Goal: Task Accomplishment & Management: Use online tool/utility

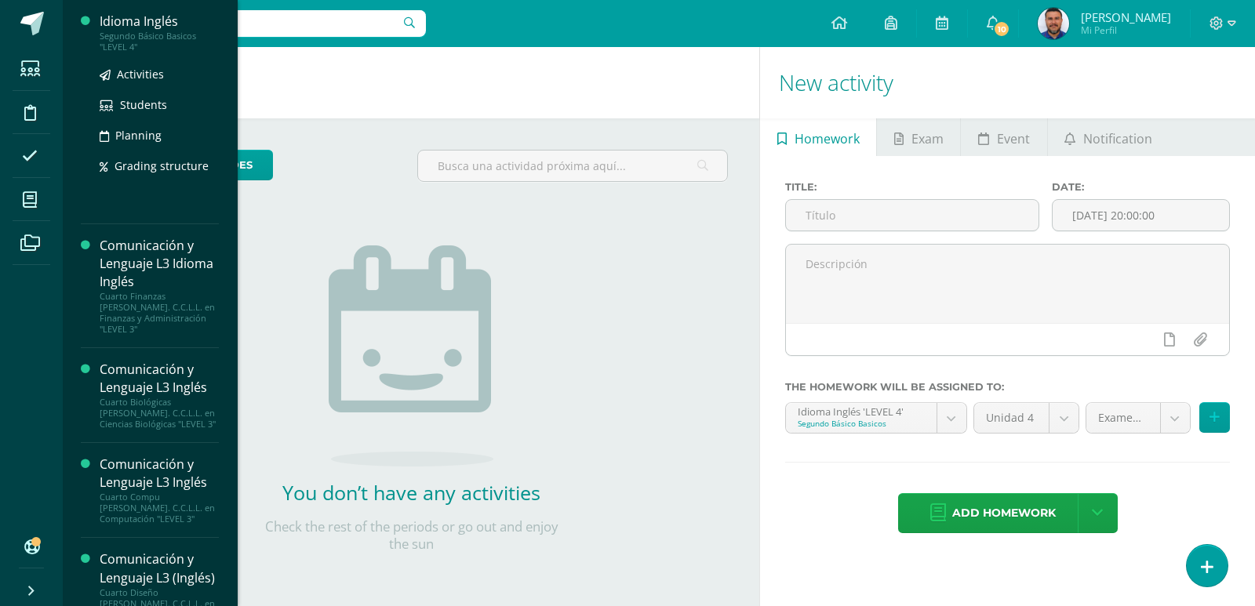
click at [162, 40] on div "Segundo Básico Basicos "LEVEL 4"" at bounding box center [159, 42] width 119 height 22
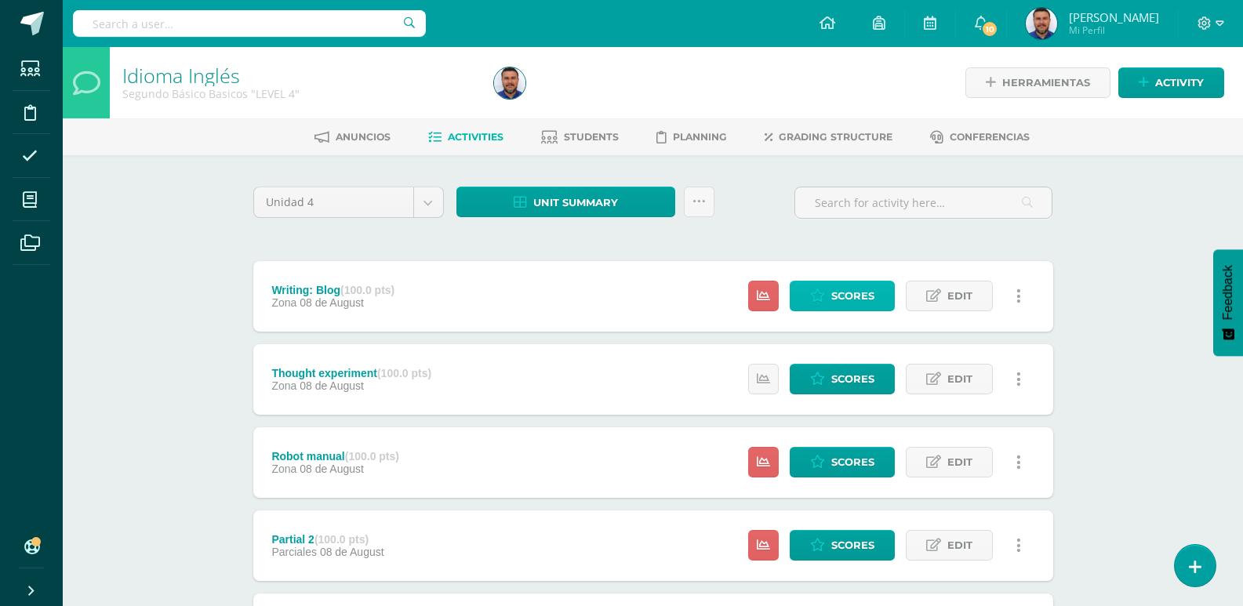
click at [849, 297] on span "Scores" at bounding box center [852, 296] width 43 height 29
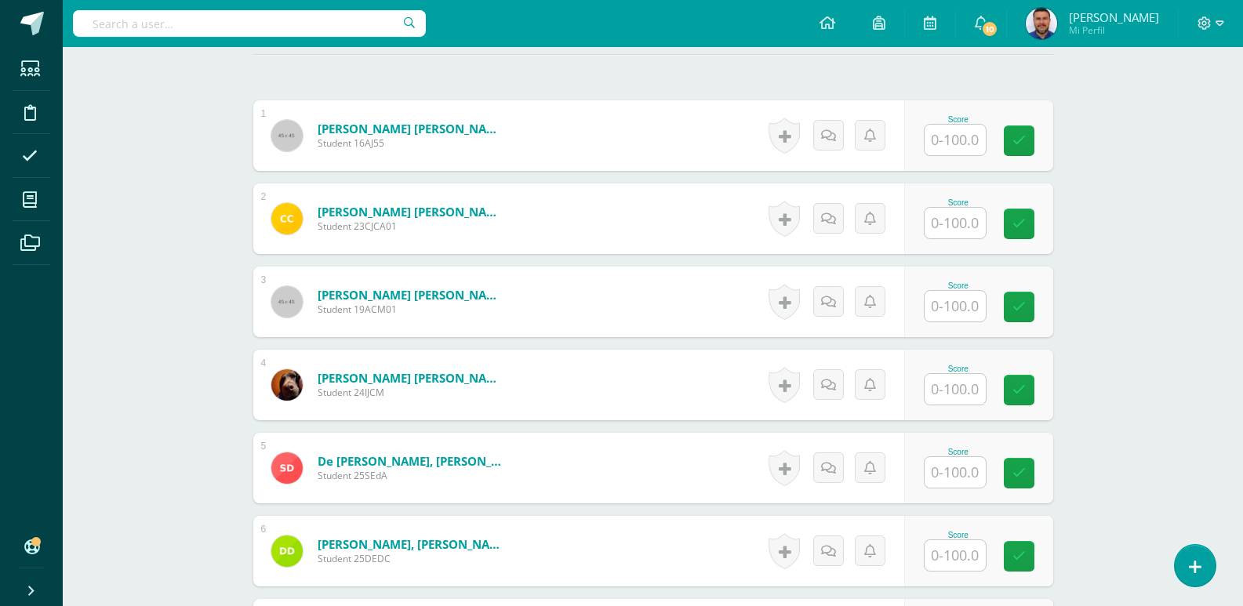
scroll to position [460, 0]
click at [965, 300] on input "text" at bounding box center [955, 305] width 61 height 31
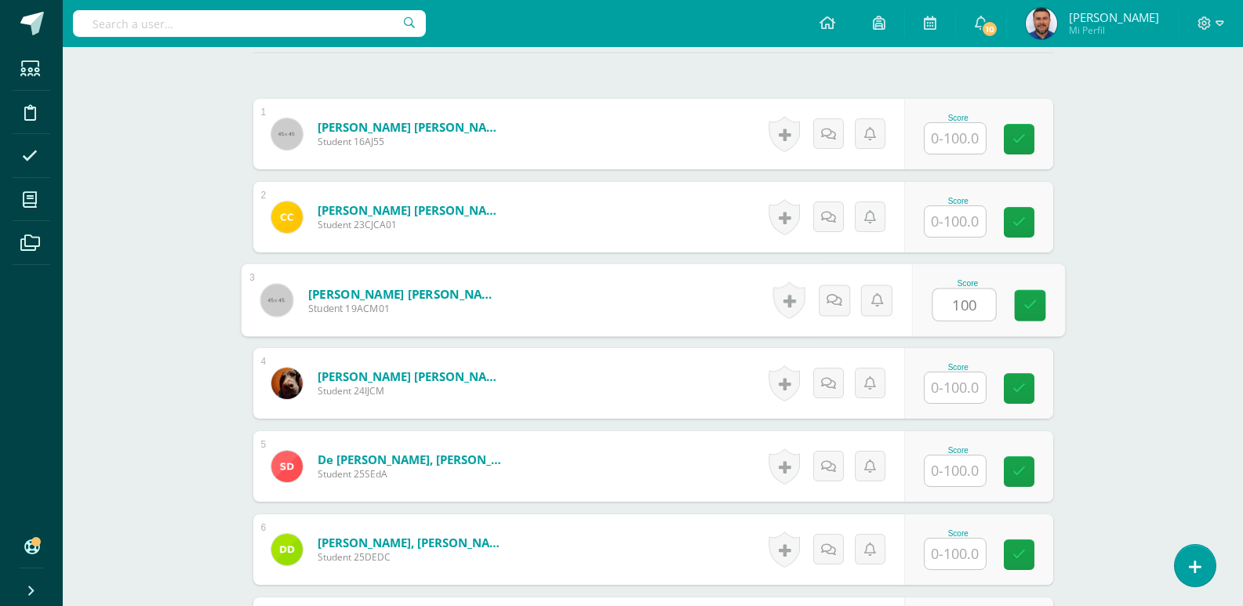
type input "100"
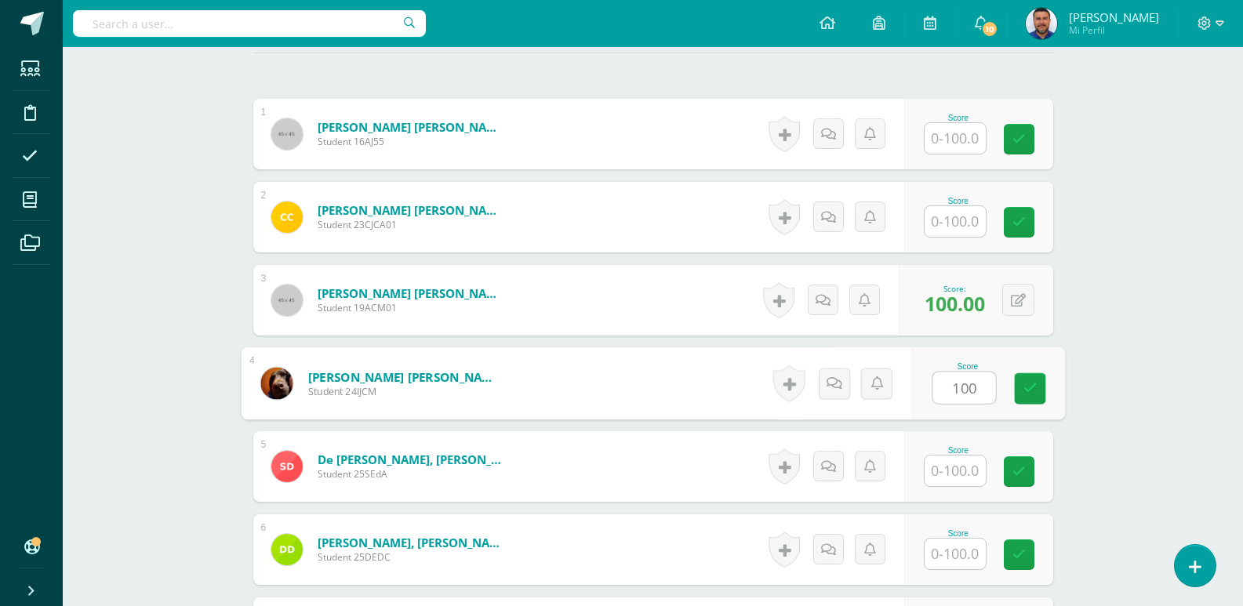
type input "100"
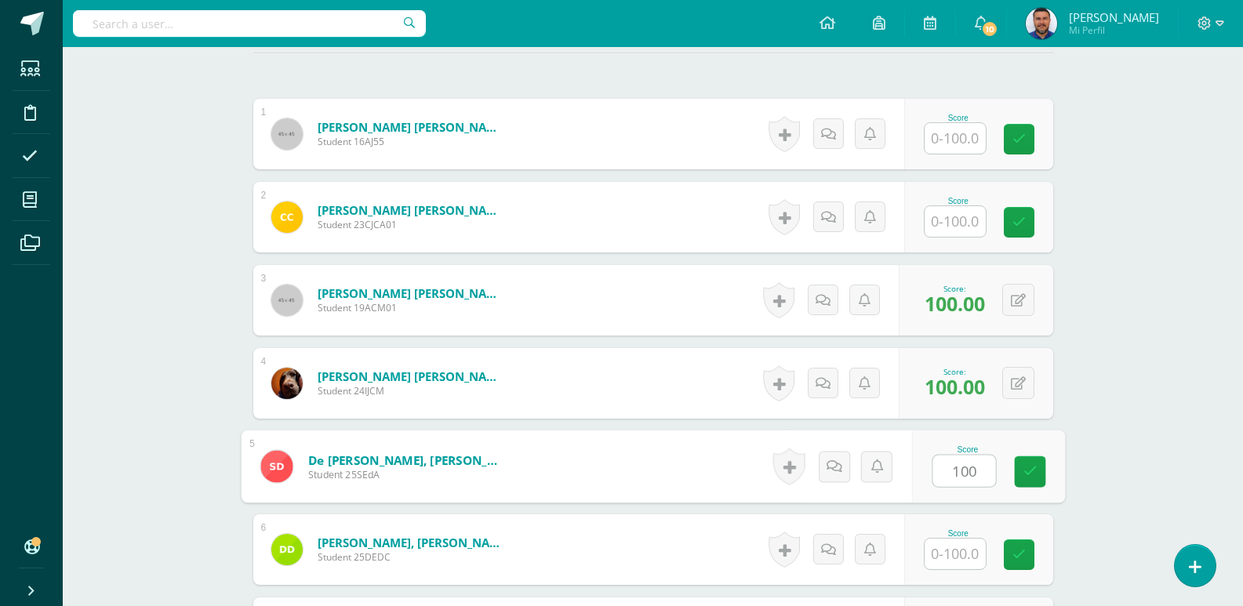
type input "100"
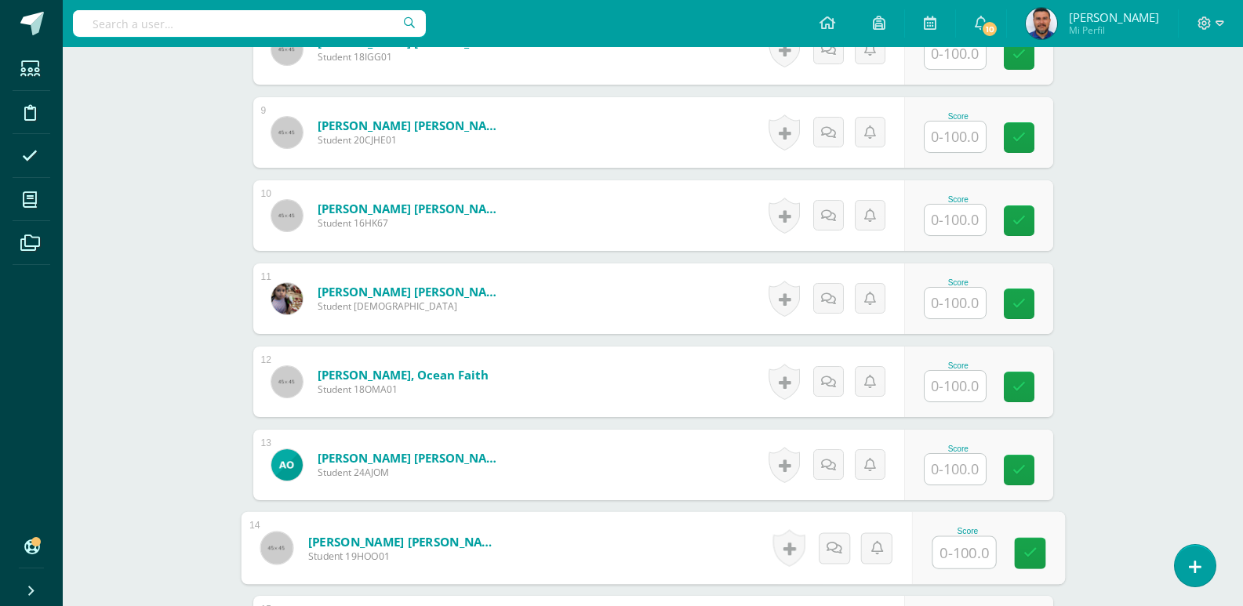
scroll to position [1460, 0]
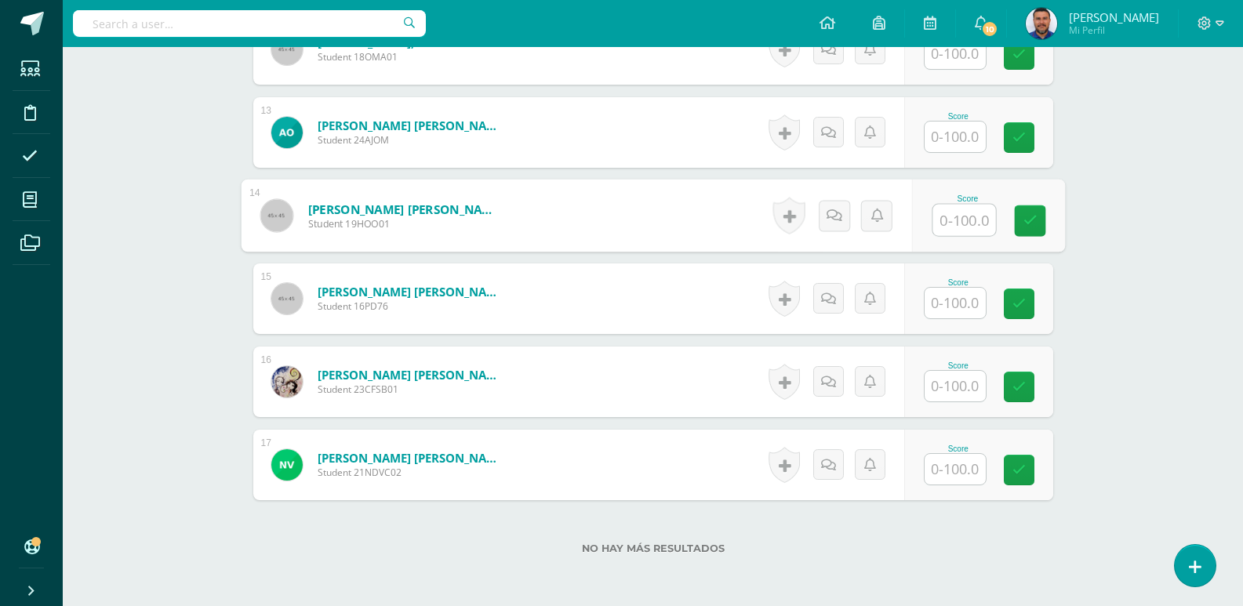
click at [955, 231] on input "text" at bounding box center [963, 220] width 63 height 31
type input "100"
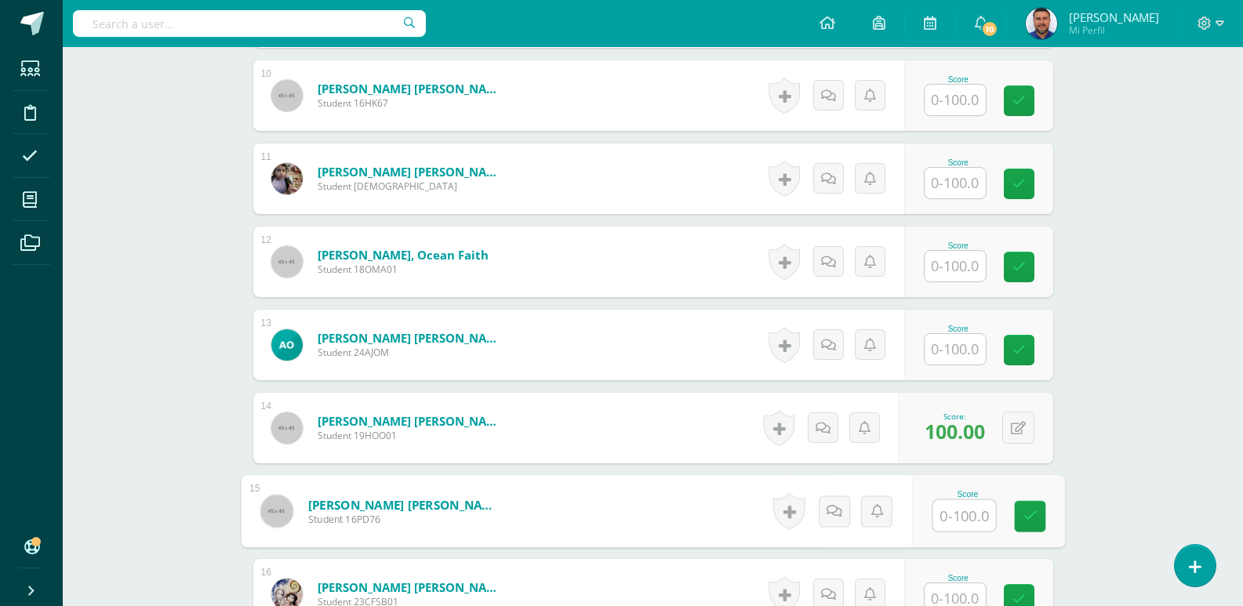
scroll to position [1220, 0]
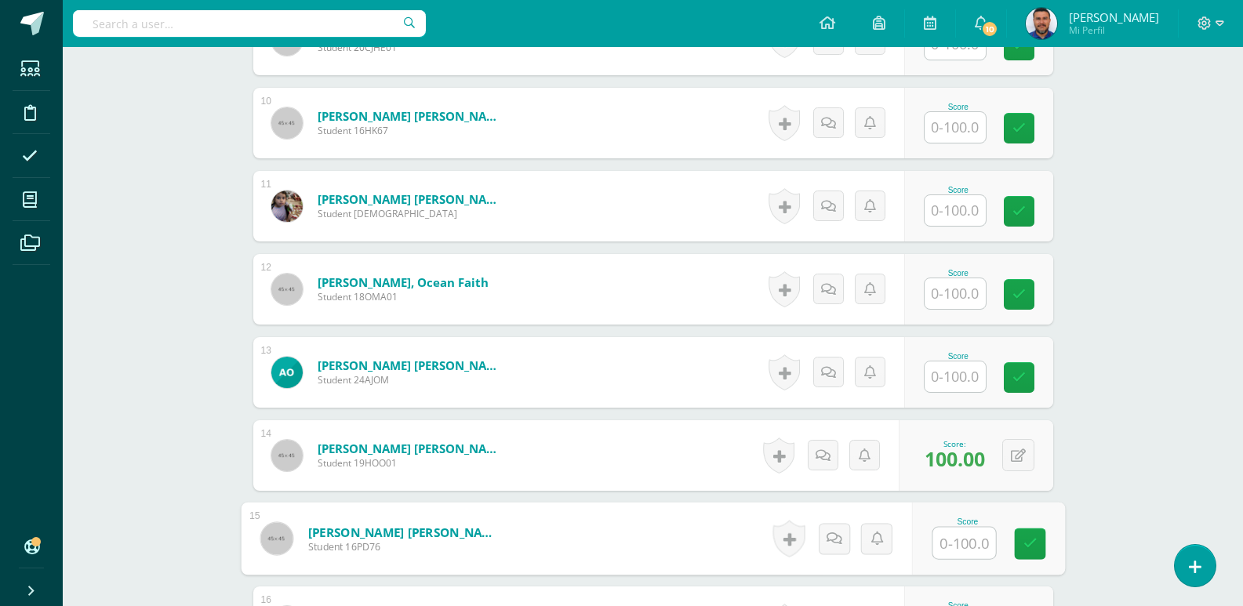
click at [935, 215] on input "text" at bounding box center [955, 210] width 61 height 31
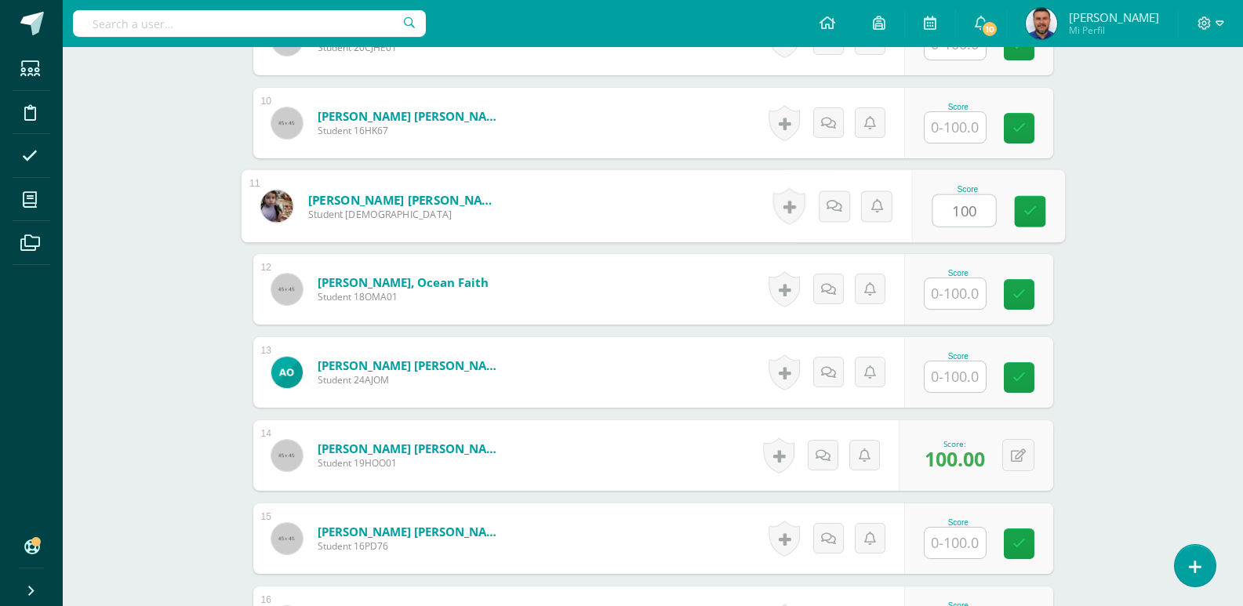
type input "100"
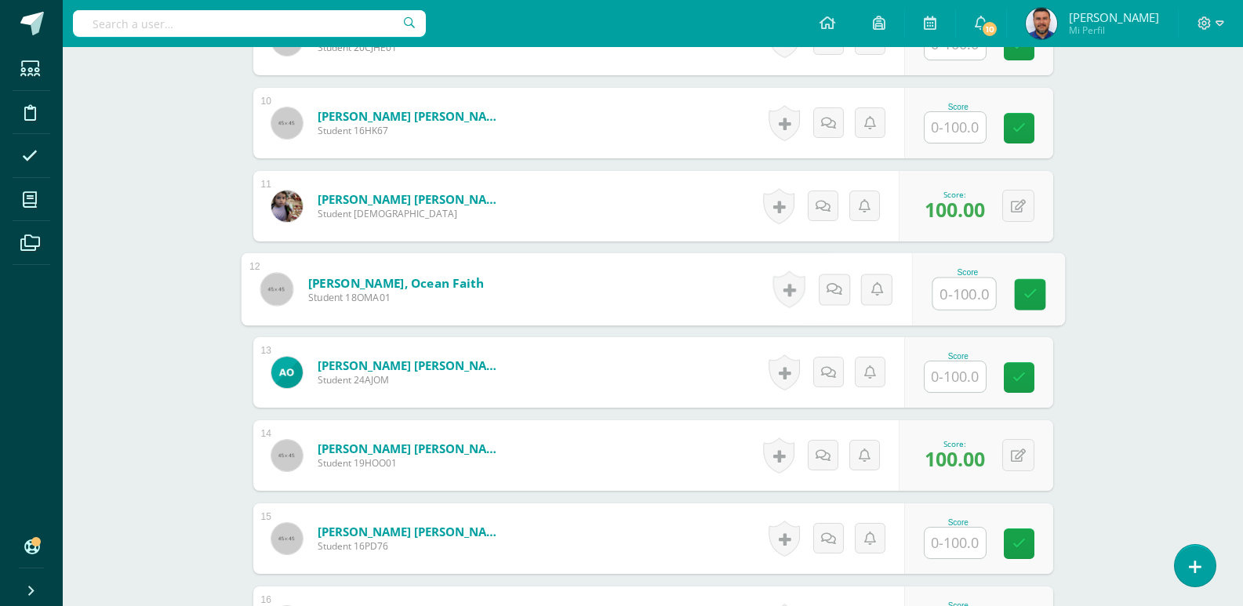
drag, startPoint x: 949, startPoint y: 553, endPoint x: 920, endPoint y: 553, distance: 29.0
click at [947, 553] on input "text" at bounding box center [955, 543] width 61 height 31
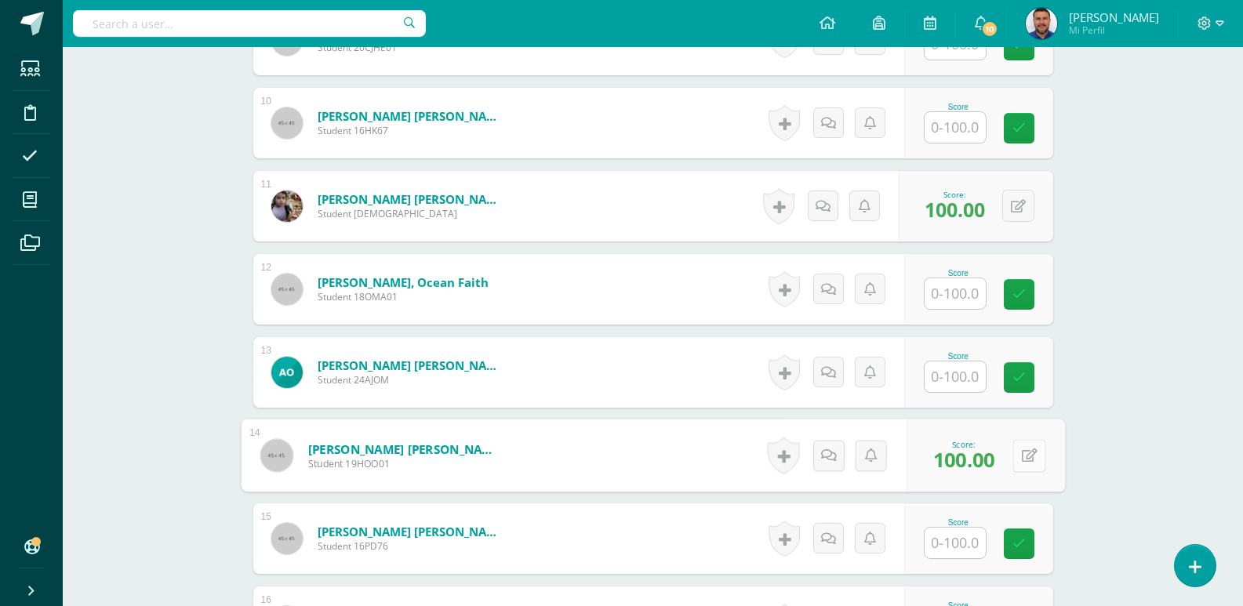
click at [1017, 458] on button at bounding box center [1028, 455] width 33 height 33
click at [987, 460] on icon at bounding box center [987, 460] width 14 height 13
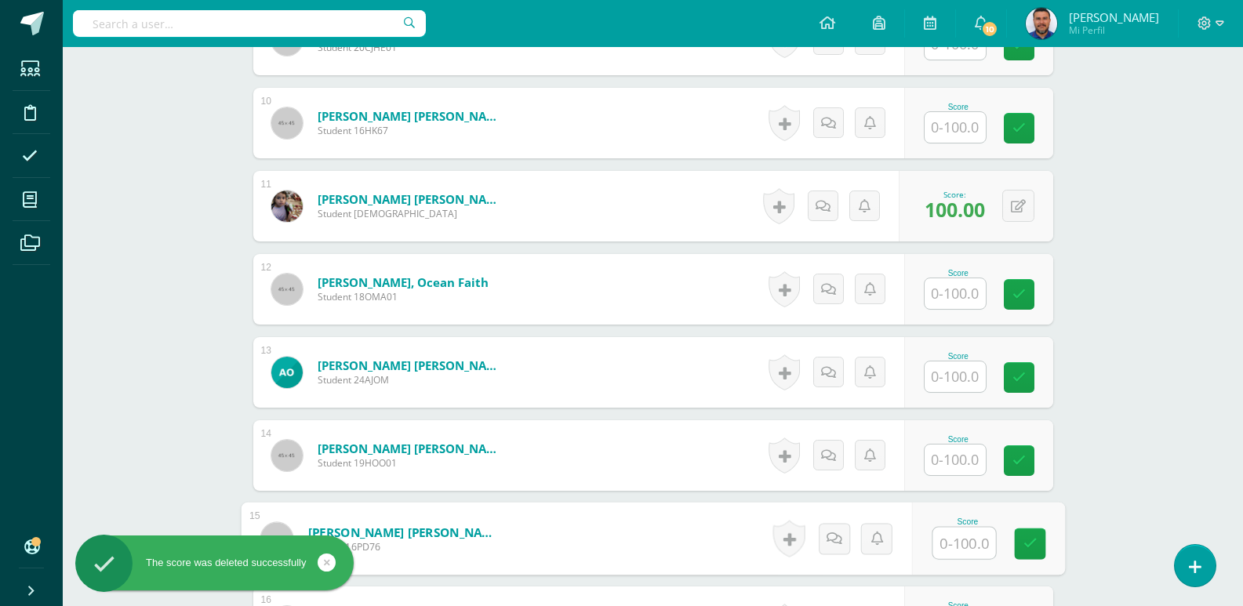
drag, startPoint x: 963, startPoint y: 548, endPoint x: 938, endPoint y: 549, distance: 25.1
click at [962, 548] on input "text" at bounding box center [963, 543] width 63 height 31
type input "100"
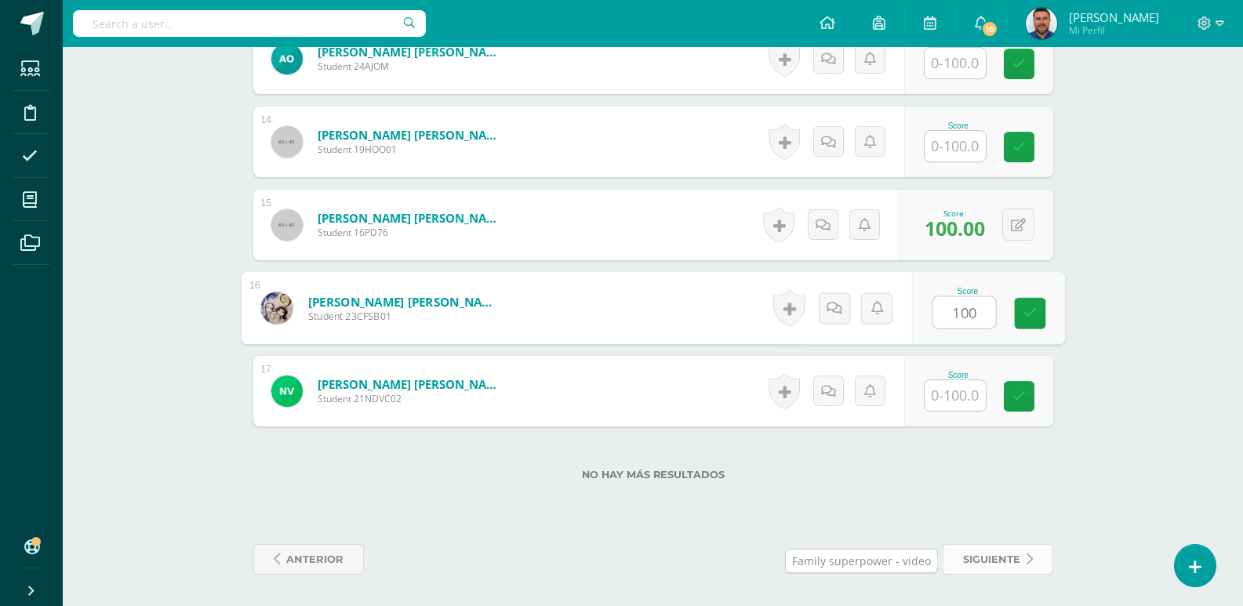
type input "100"
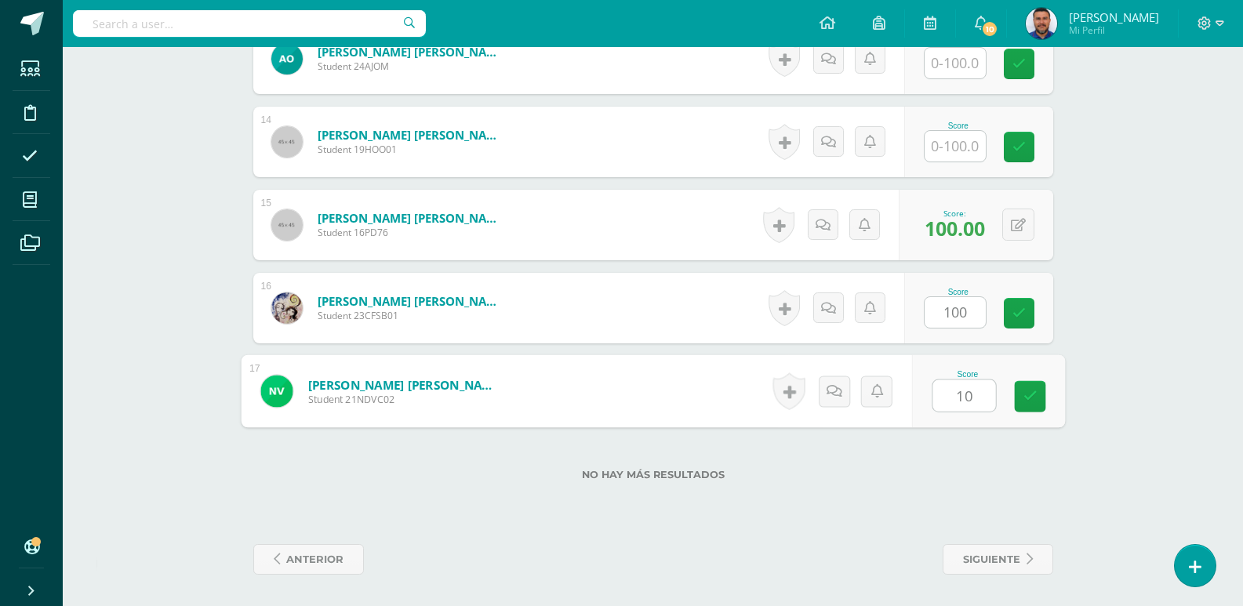
type input "100"
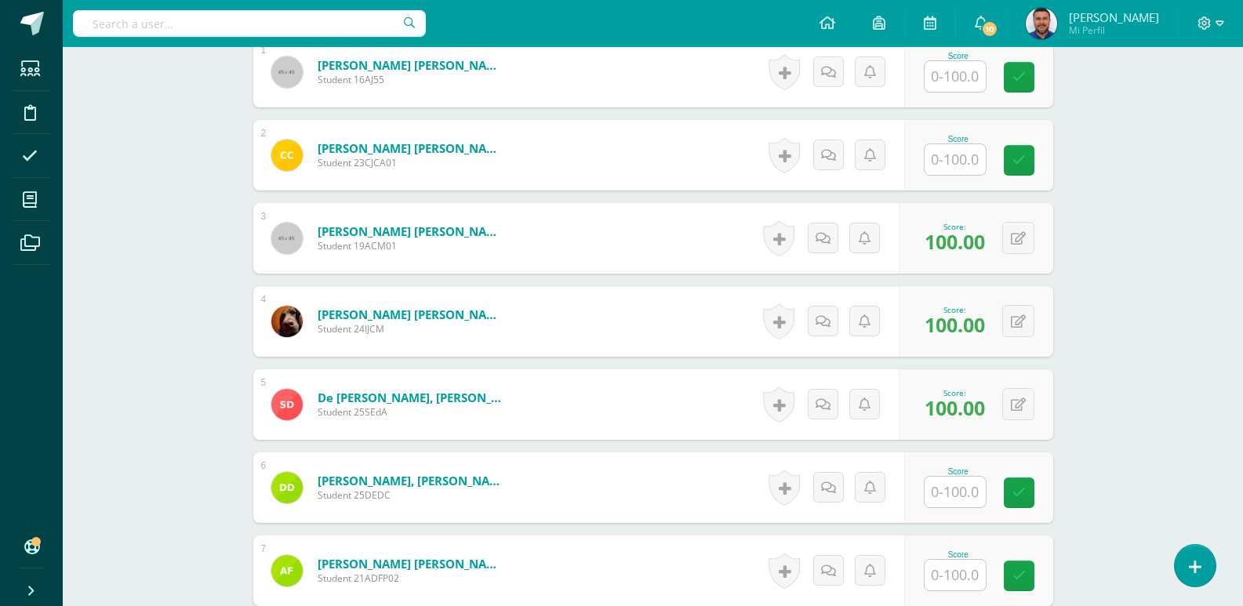
scroll to position [279, 0]
